Goal: Transaction & Acquisition: Purchase product/service

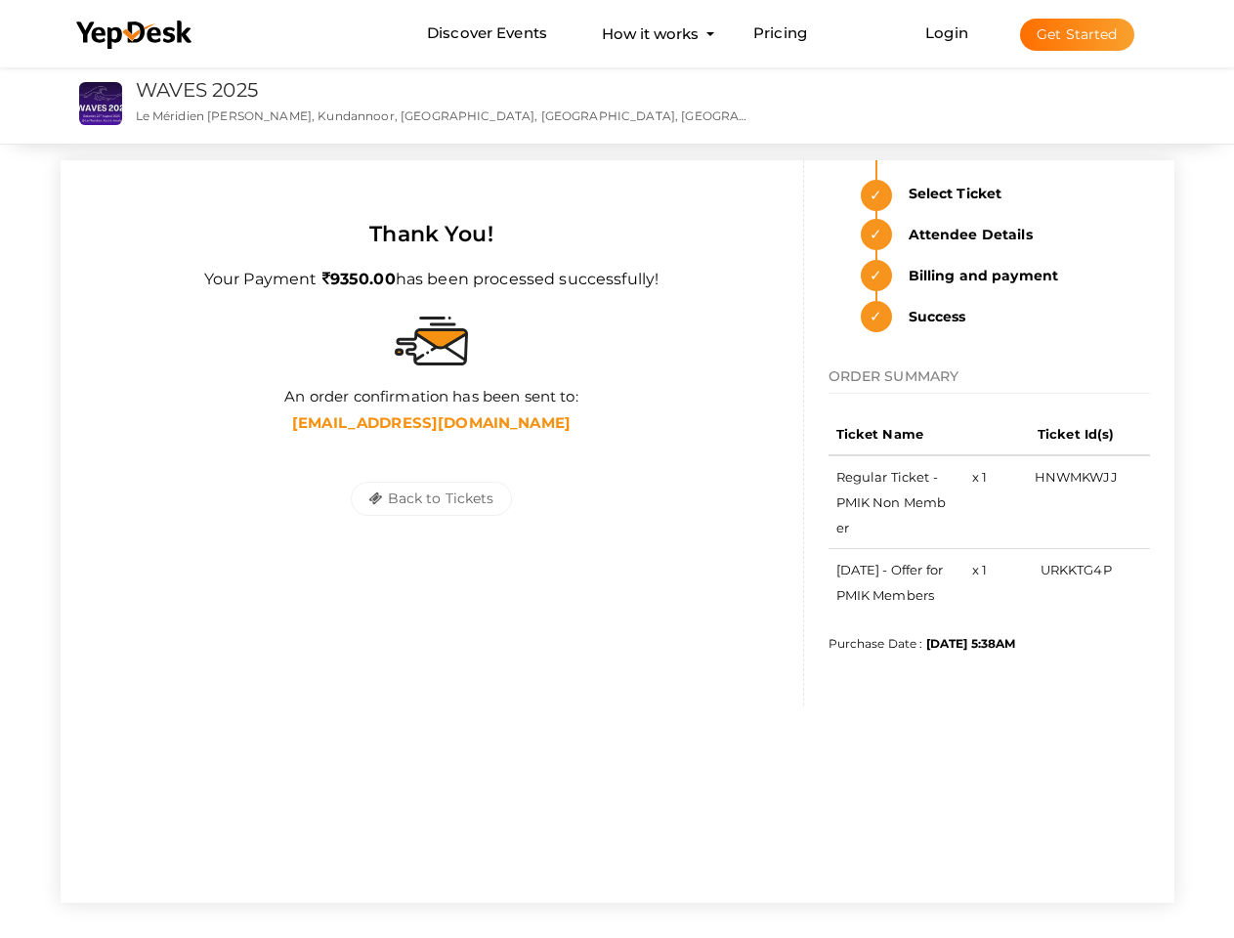
click at [616, 469] on div "Back to Tickets Save Tickets" at bounding box center [432, 499] width 694 height 122
click at [135, 35] on use at bounding box center [133, 35] width 115 height 28
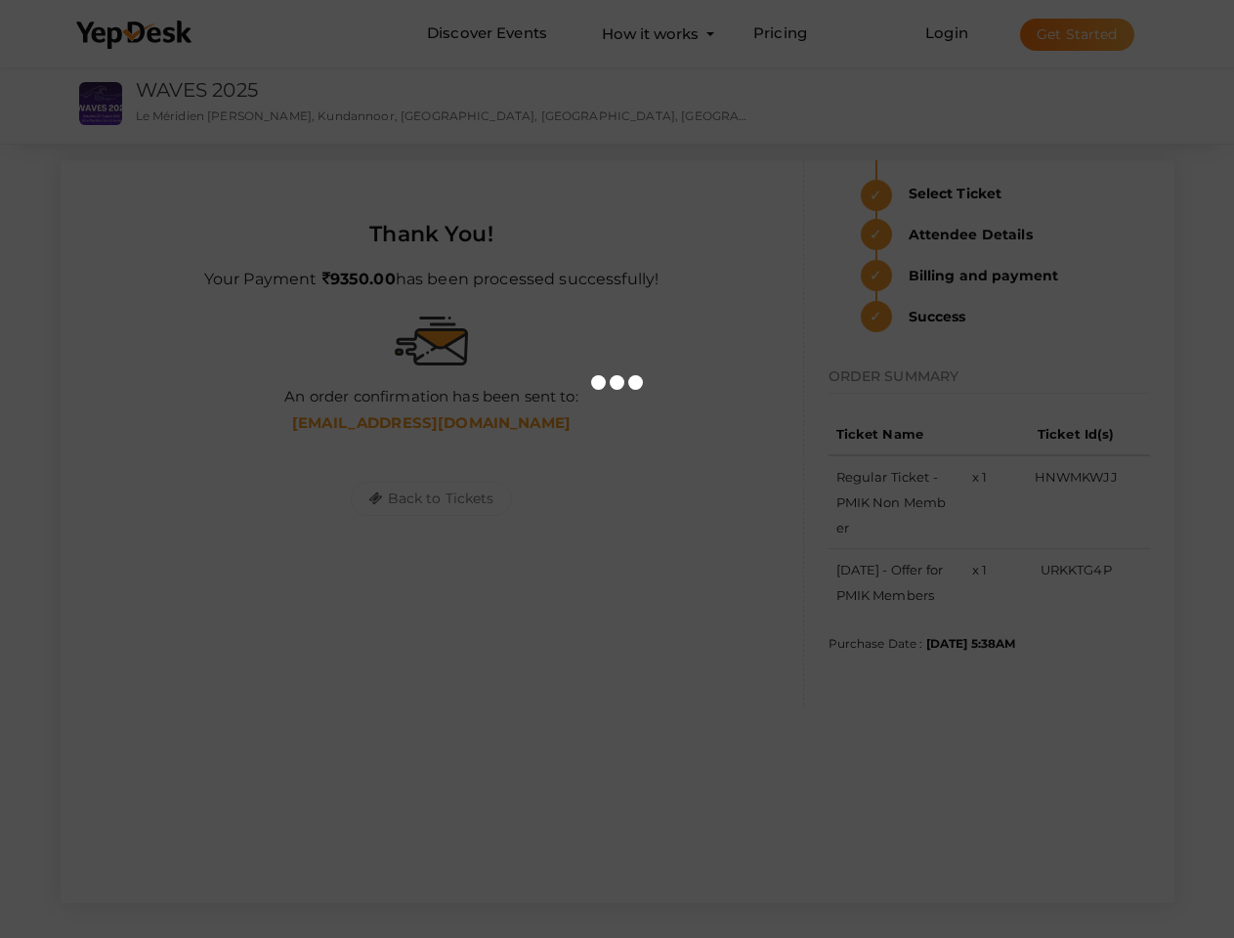
click at [948, 32] on link "Login" at bounding box center [946, 32] width 43 height 19
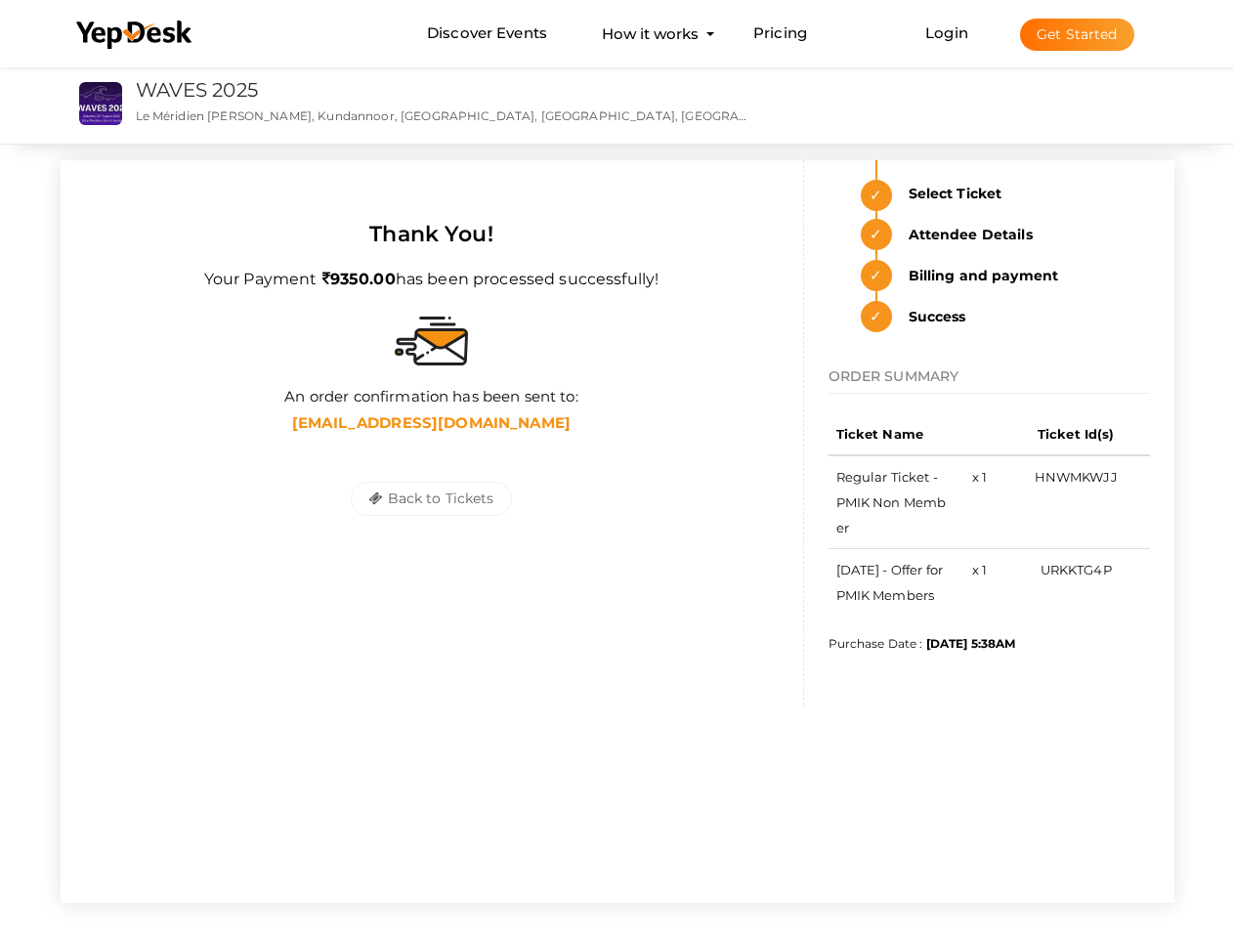
click at [1076, 34] on button "Get Started" at bounding box center [1077, 35] width 114 height 32
click at [431, 498] on button "Back to Tickets" at bounding box center [431, 499] width 160 height 34
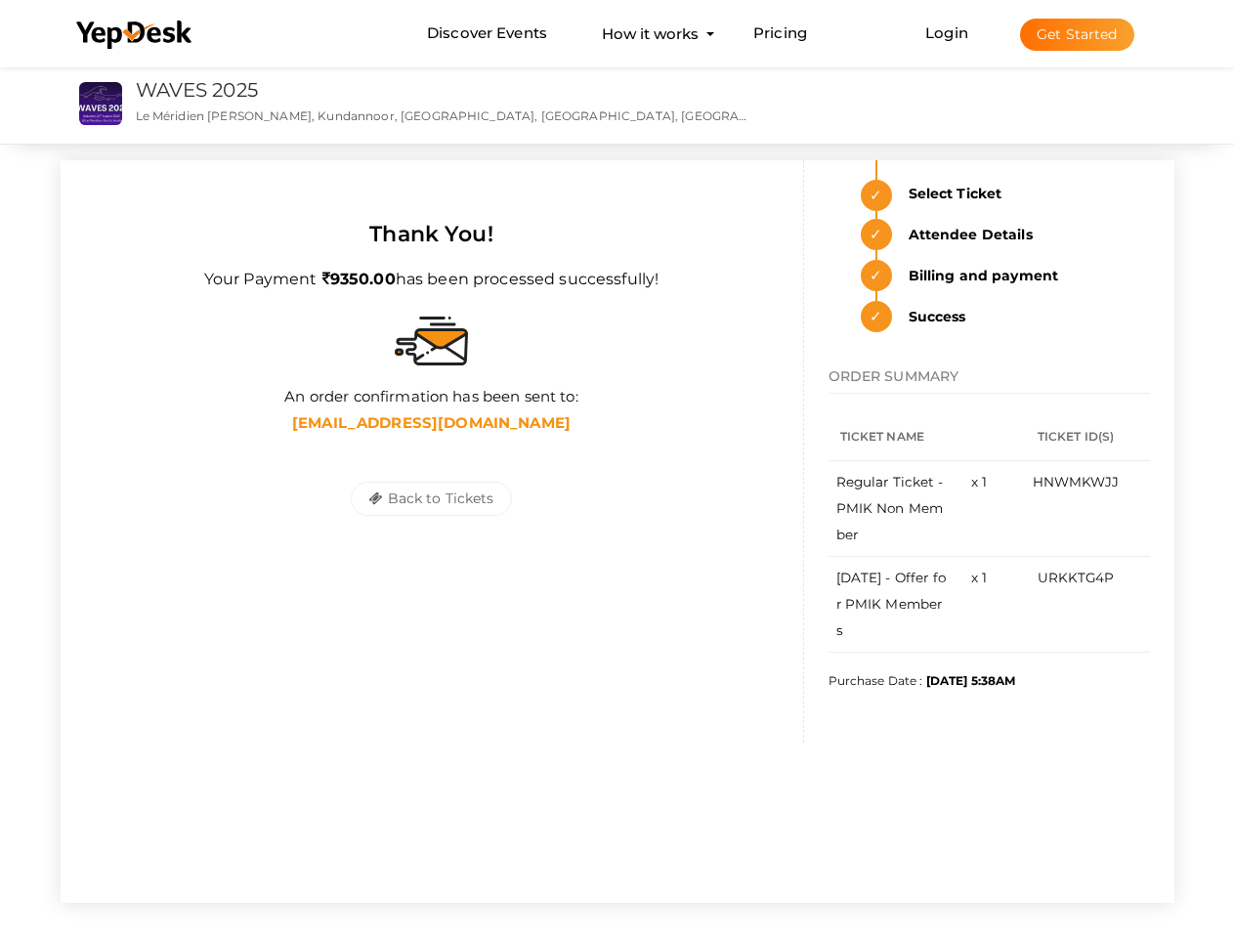
click at [197, 90] on link "WAVES 2025" at bounding box center [197, 89] width 122 height 23
